Goal: Communication & Community: Answer question/provide support

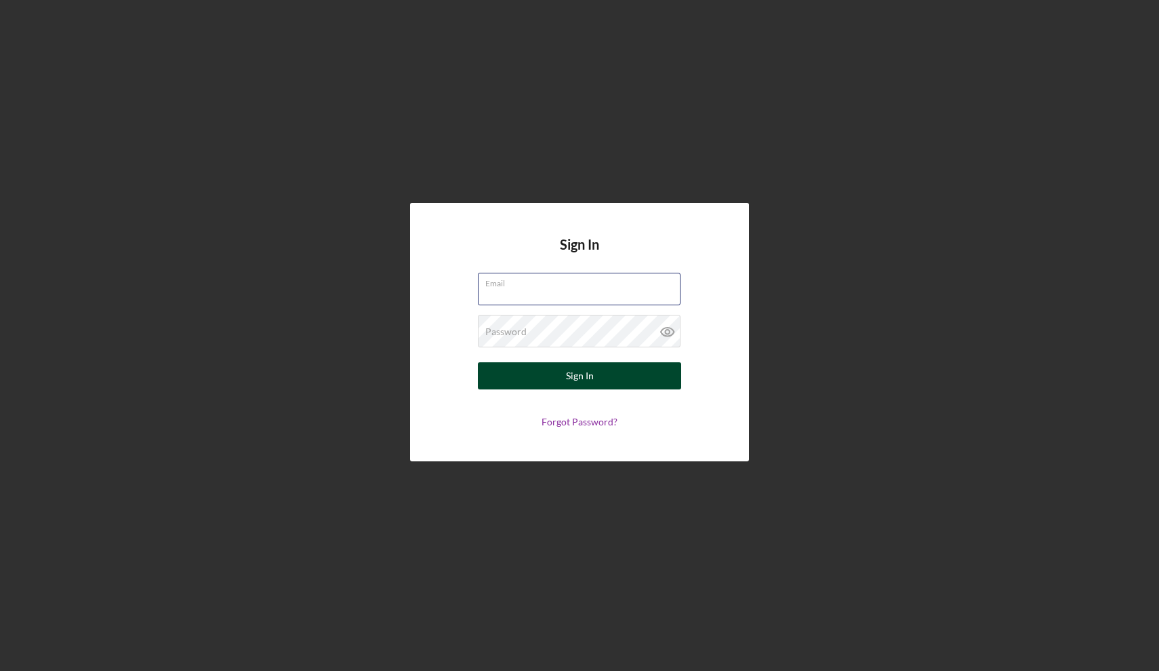
type input "[EMAIL_ADDRESS][DOMAIN_NAME]"
click at [582, 381] on div "Sign In" at bounding box center [580, 375] width 28 height 27
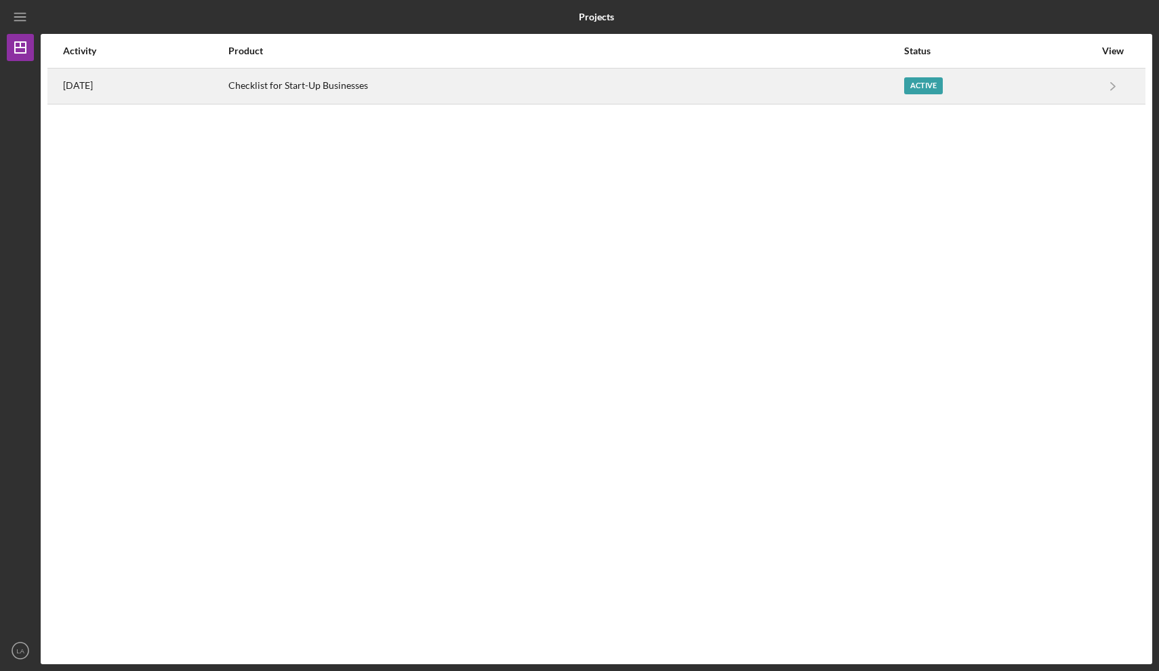
click at [922, 80] on div "Active" at bounding box center [923, 85] width 39 height 17
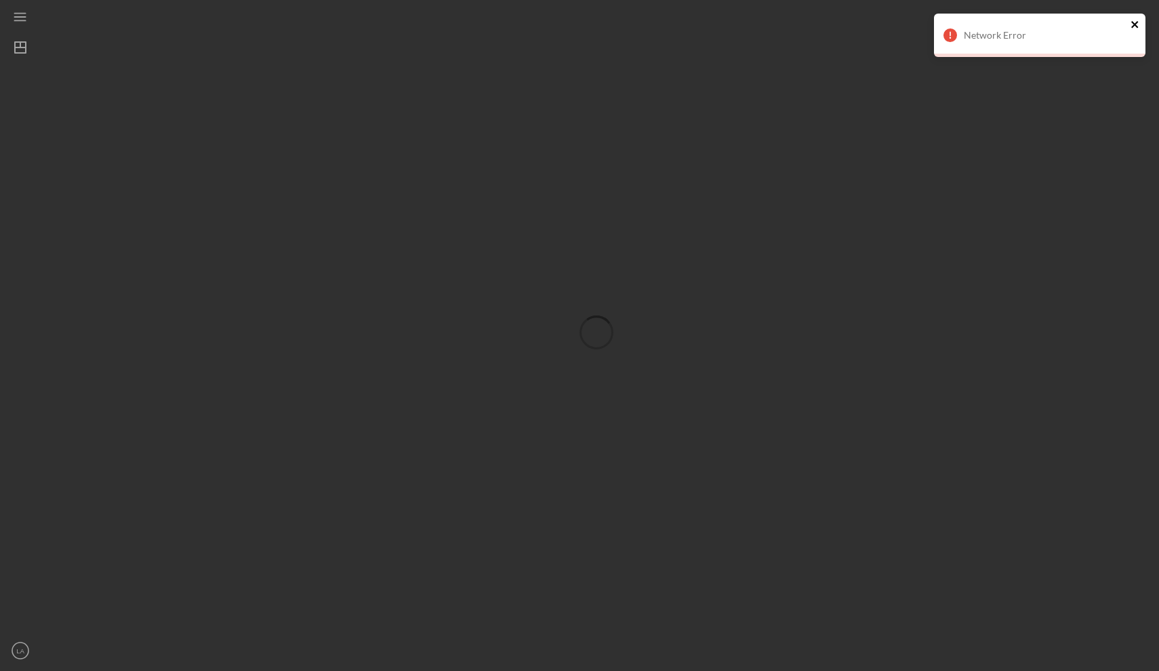
click at [1137, 25] on icon "close" at bounding box center [1135, 24] width 9 height 11
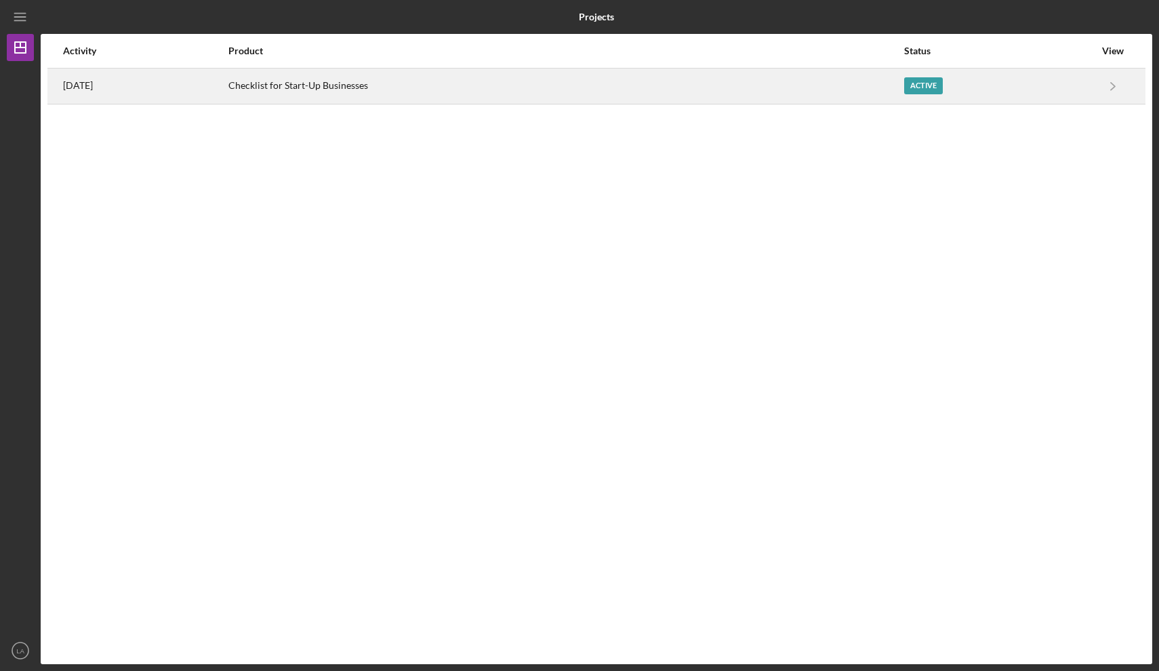
click at [927, 89] on div "Active" at bounding box center [923, 85] width 39 height 17
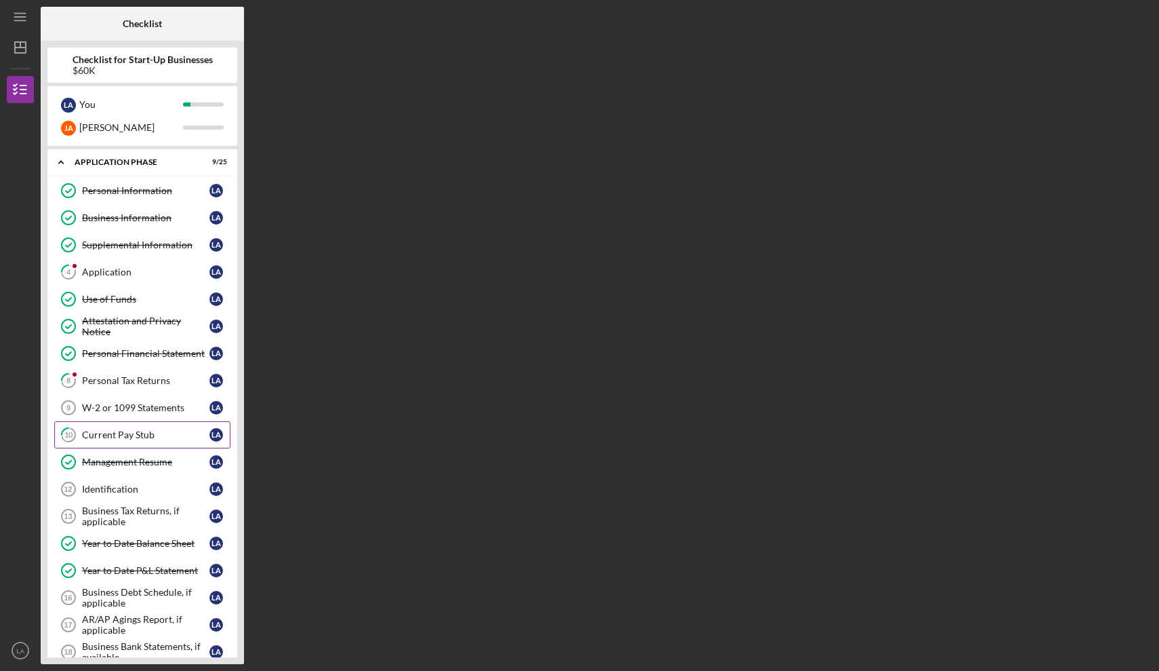
click at [140, 437] on div "Current Pay Stub" at bounding box center [145, 434] width 127 height 11
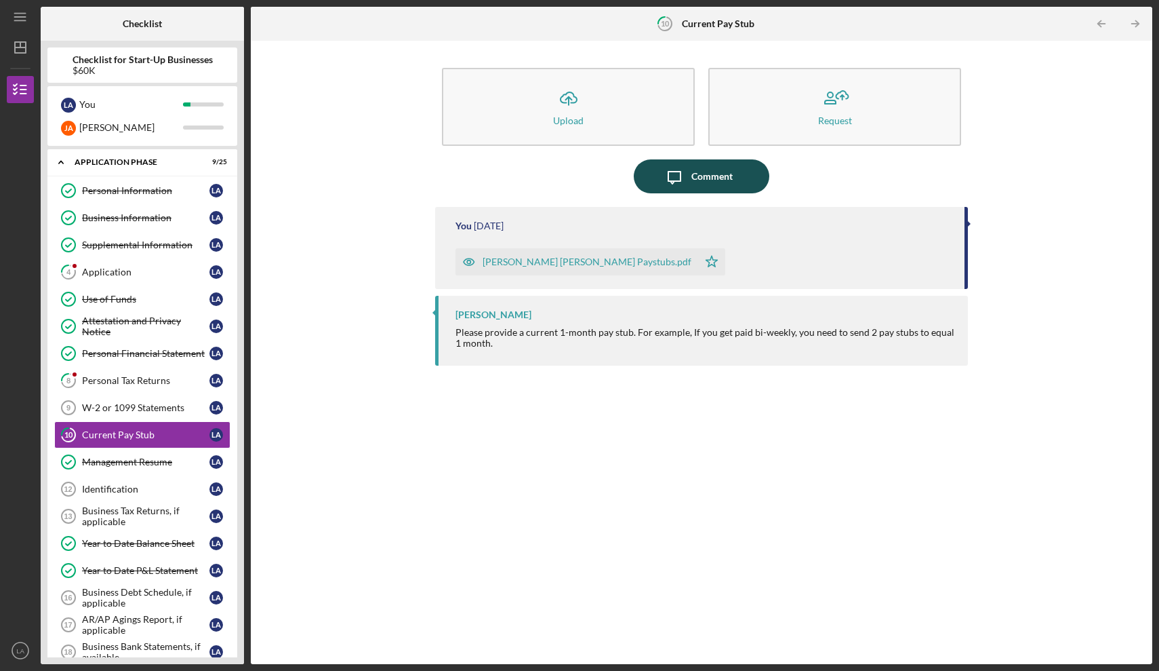
click at [695, 182] on div "Comment" at bounding box center [712, 176] width 41 height 34
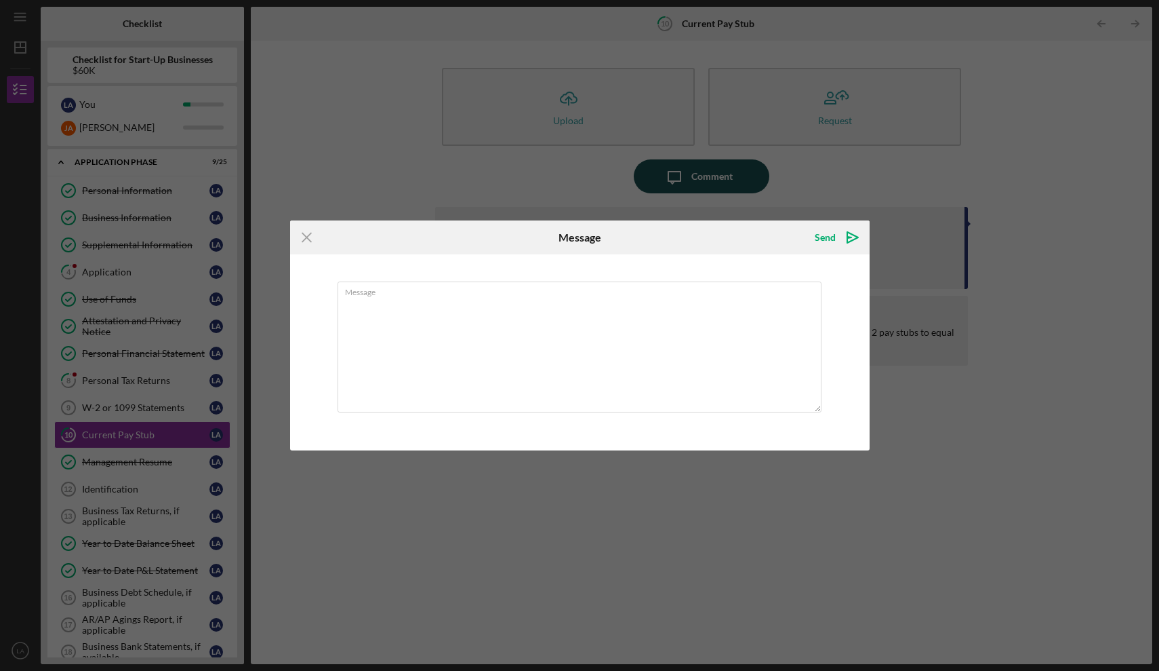
click at [695, 182] on div "Icon/Menu Close Message Send Icon/icon-invite-send Message Cancel Send Icon/ico…" at bounding box center [579, 335] width 1159 height 671
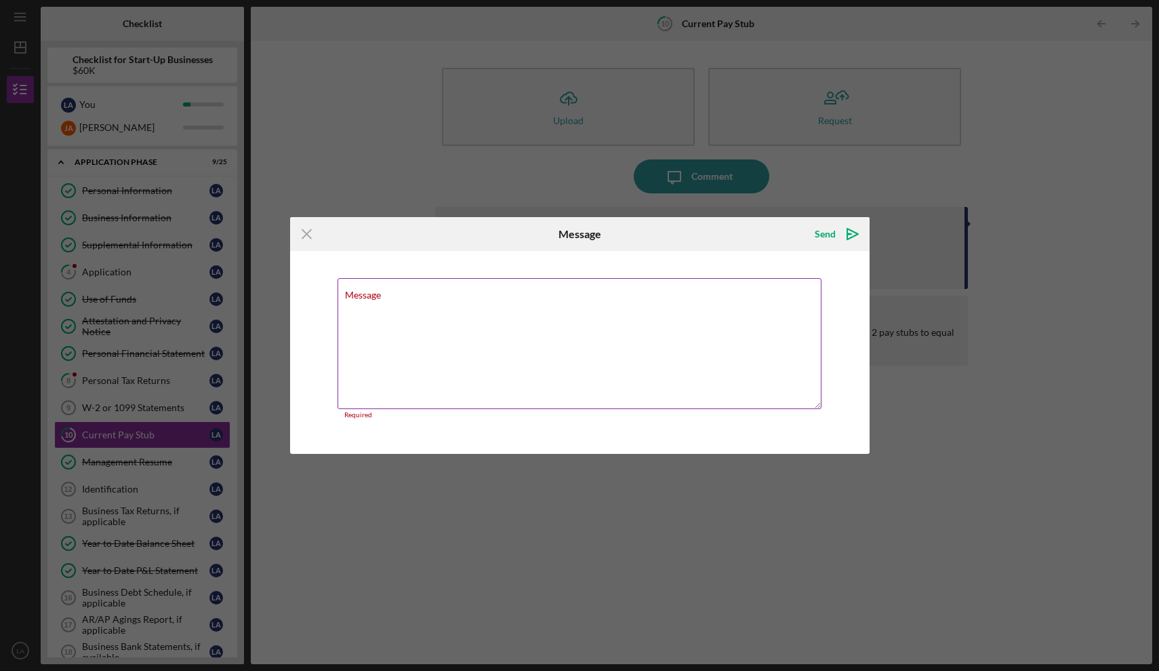
click at [376, 294] on label "Message" at bounding box center [363, 295] width 36 height 11
click at [376, 294] on textarea "Message" at bounding box center [580, 343] width 484 height 131
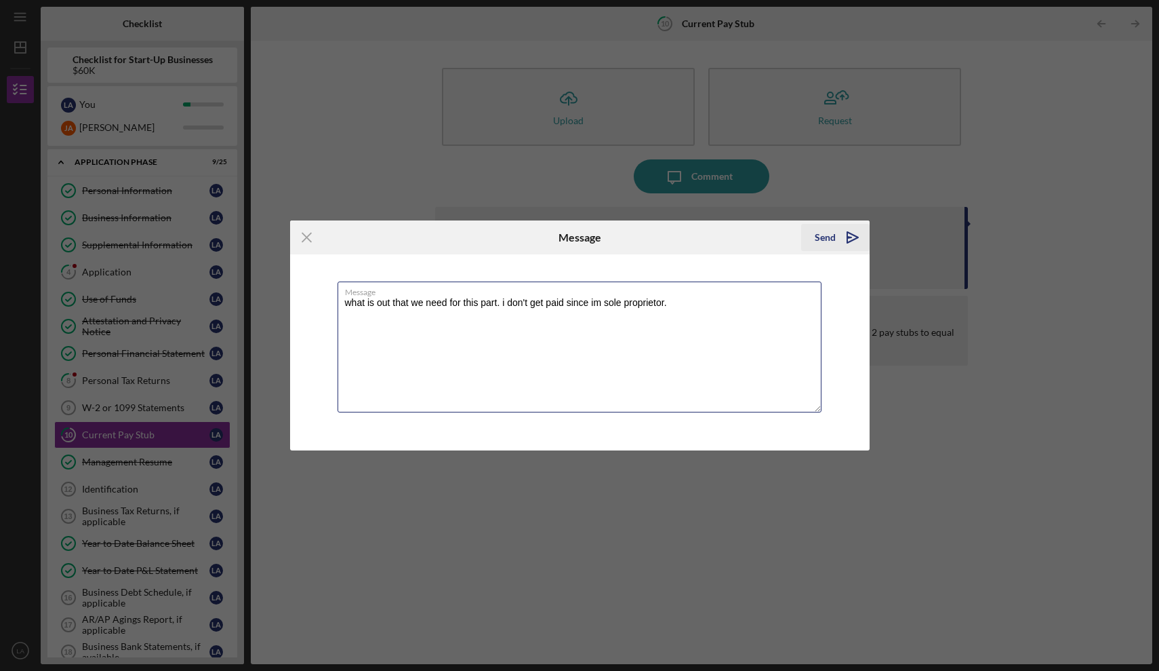
type textarea "what is out that we need for this part. i don't get paid since im sole propriet…"
click at [816, 240] on div "Send" at bounding box center [825, 237] width 21 height 27
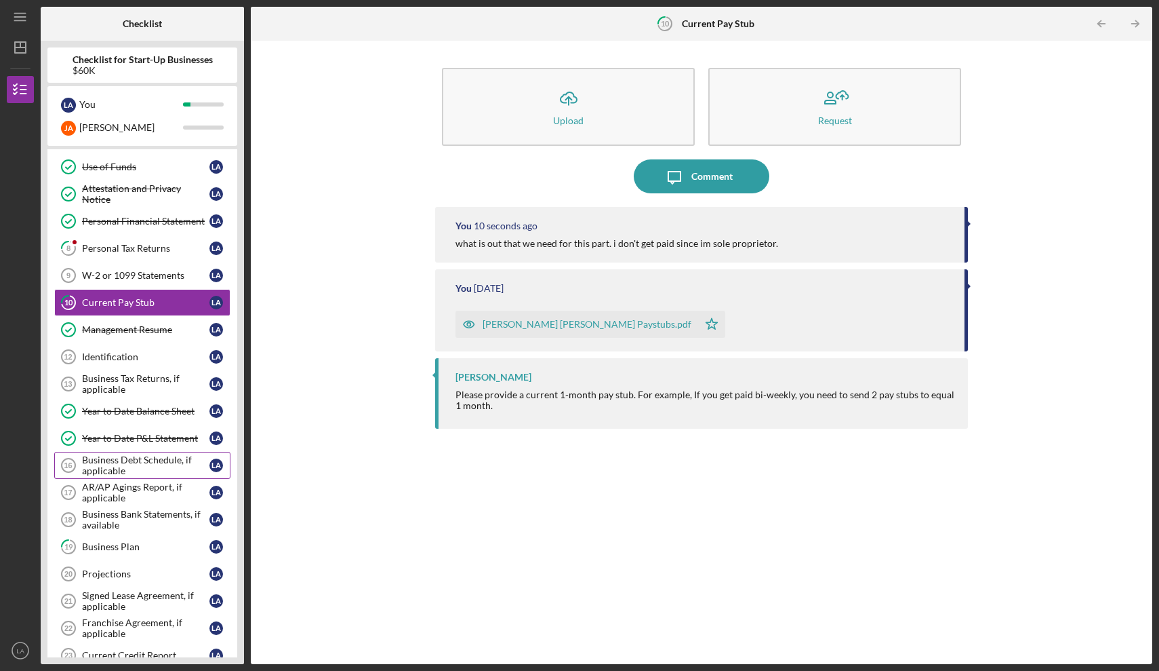
scroll to position [136, 0]
